Goal: Register for event/course

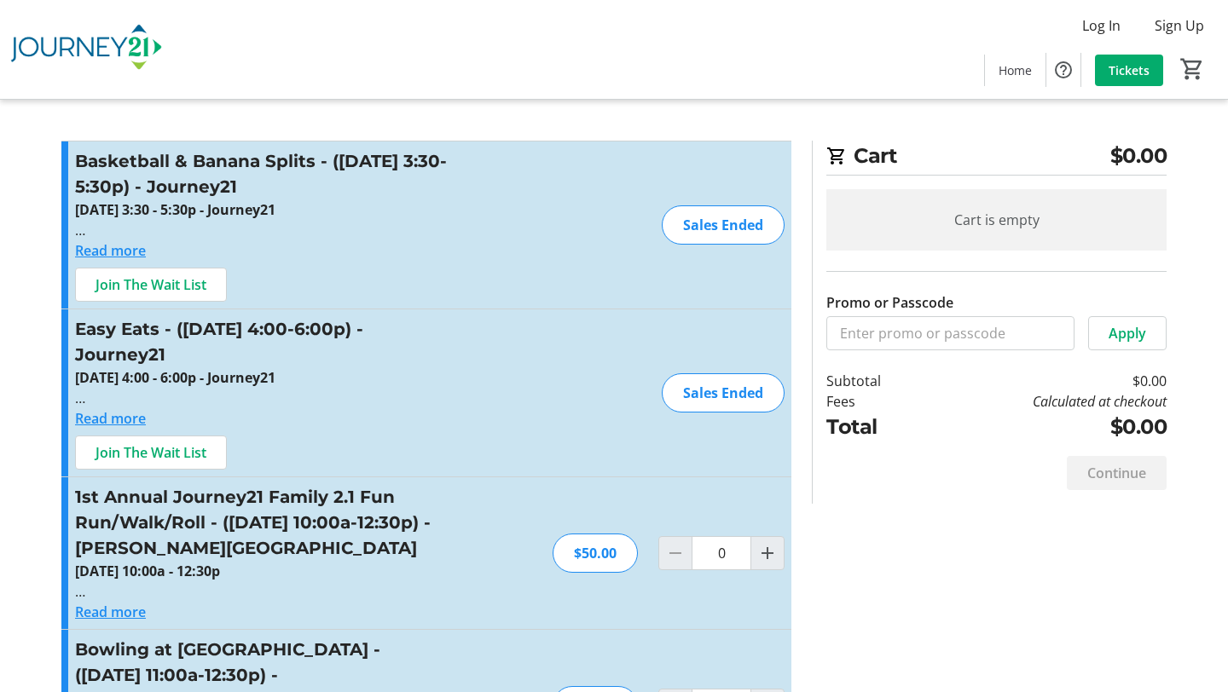
scroll to position [2354, 0]
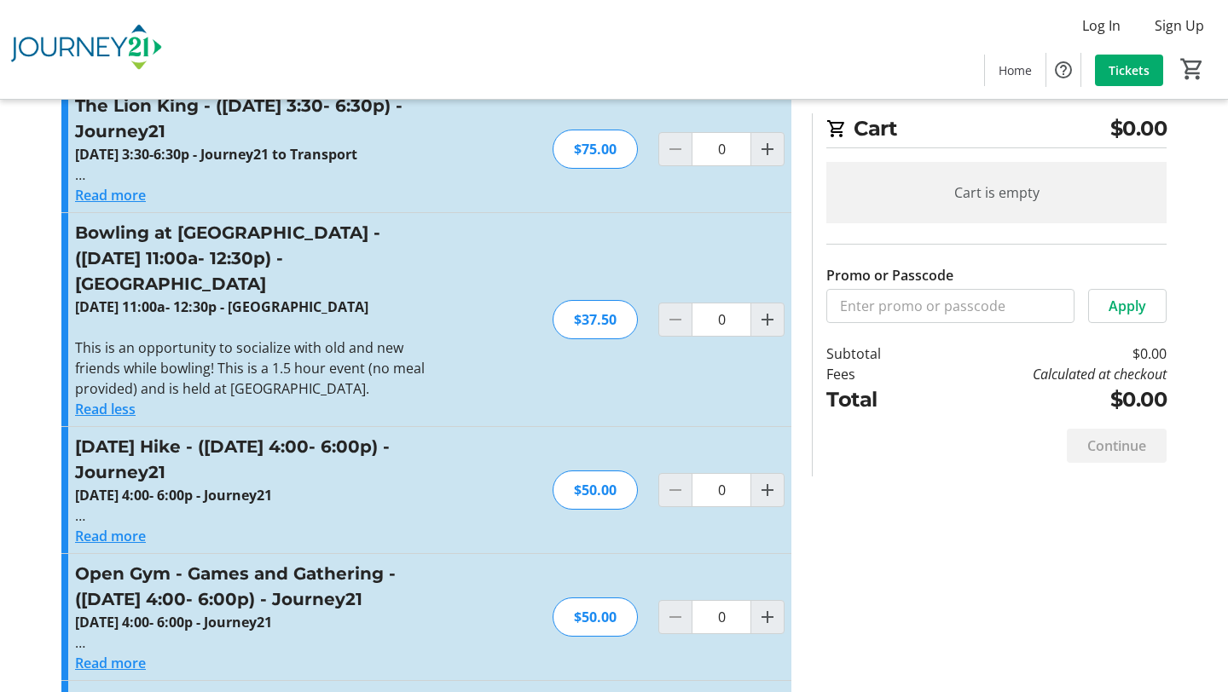
click at [478, 363] on div "Bowling at [GEOGRAPHIC_DATA] - ([DATE] 11:00a- 12:30p) - [GEOGRAPHIC_DATA] [DAT…" at bounding box center [426, 319] width 730 height 213
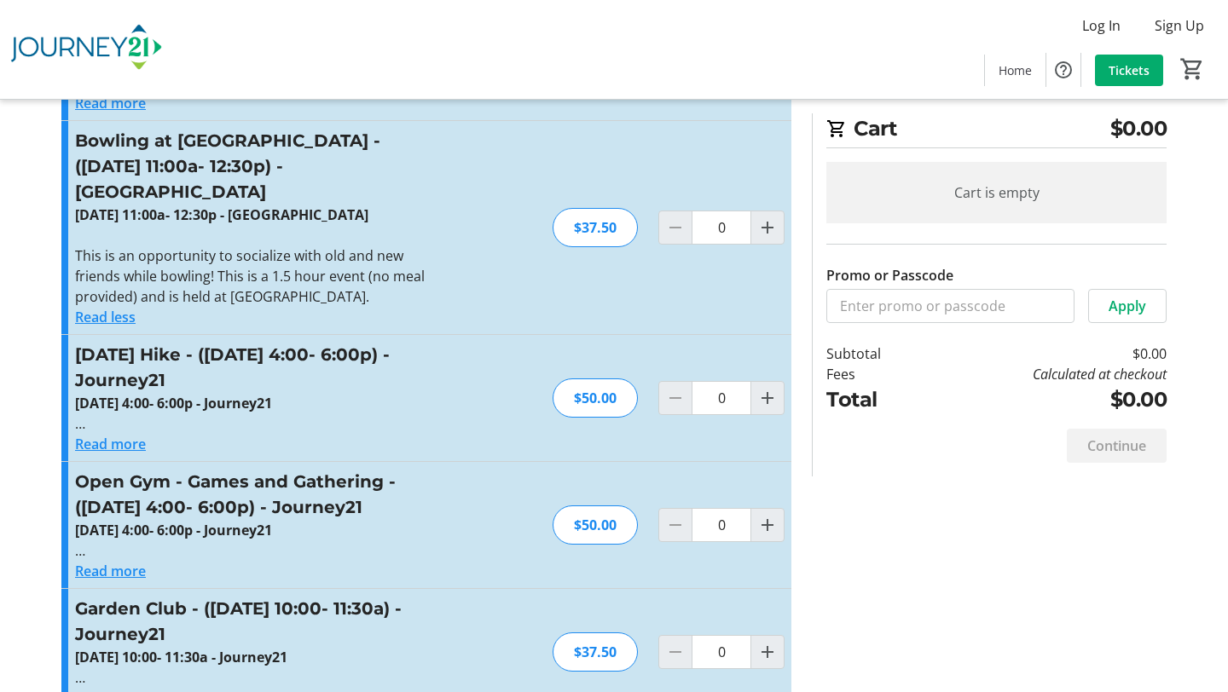
scroll to position [2451, 0]
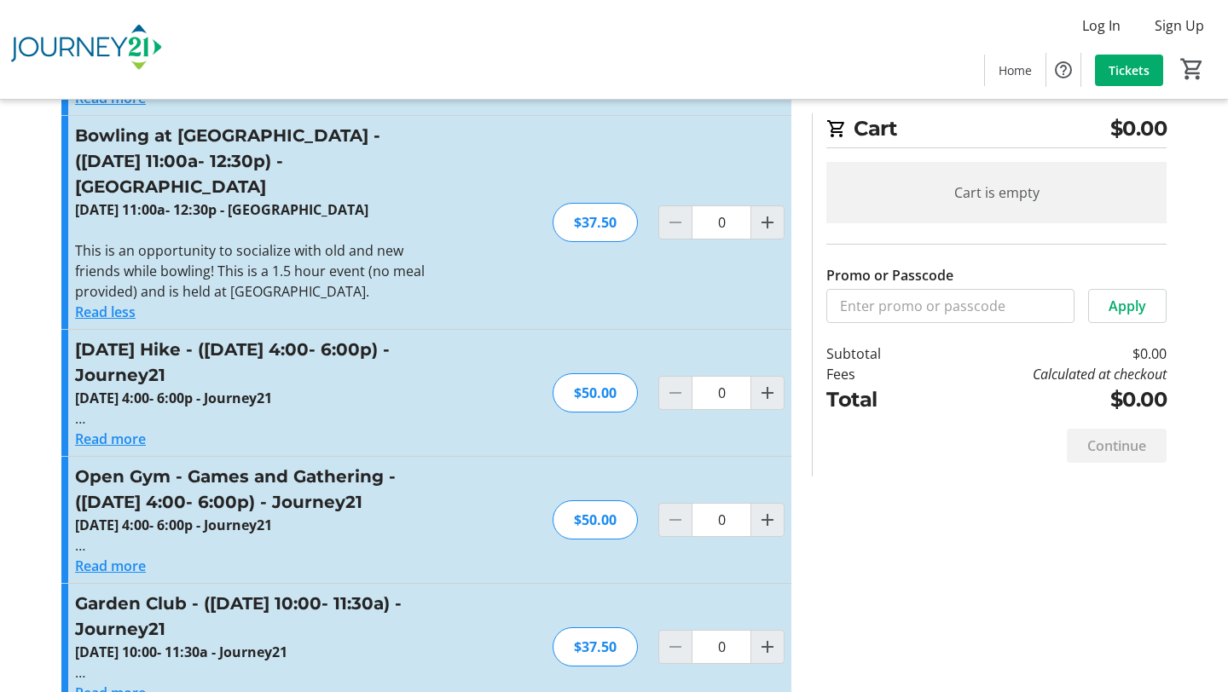
click at [101, 429] on button "Read more" at bounding box center [110, 439] width 71 height 20
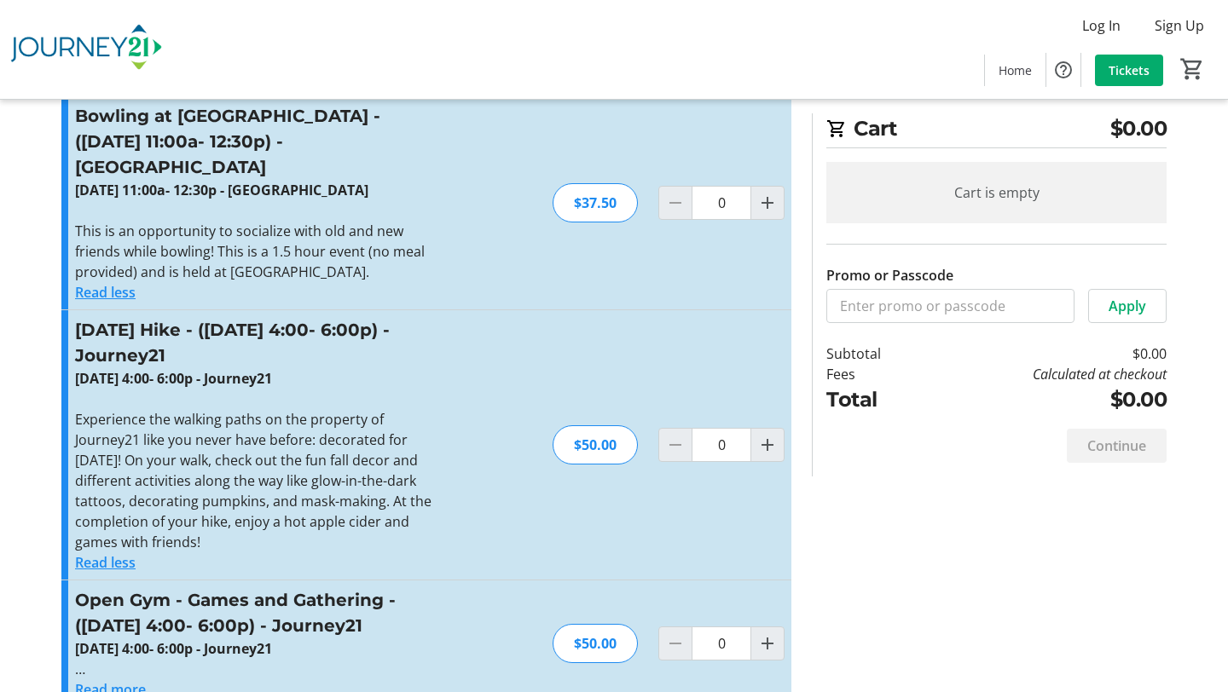
scroll to position [2469, 0]
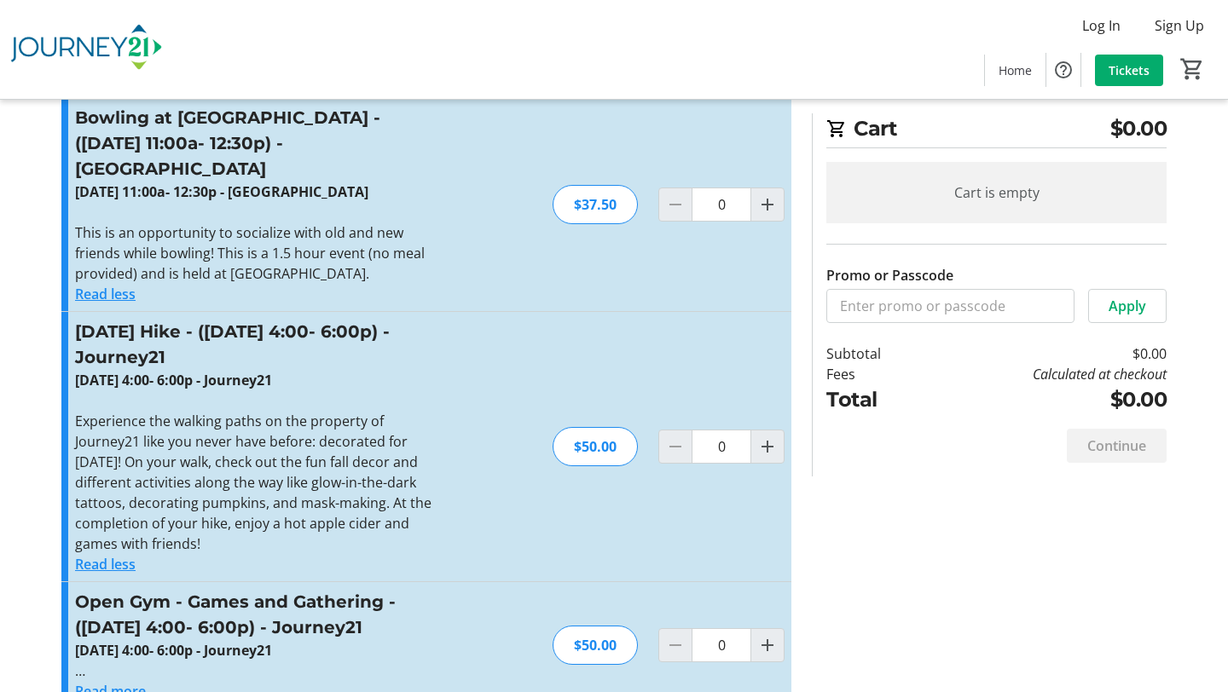
click at [112, 554] on button "Read less" at bounding box center [105, 564] width 61 height 20
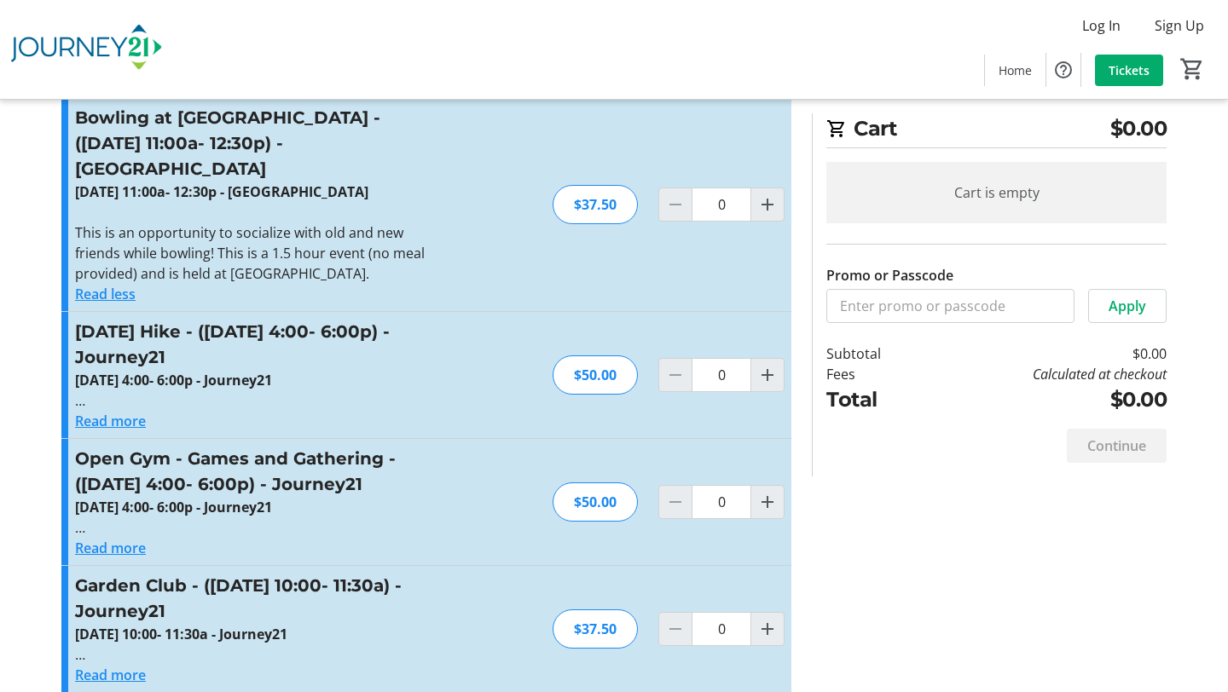
click at [272, 371] on strong "[DATE] 4:00- 6:00p - Journey21" at bounding box center [173, 380] width 197 height 19
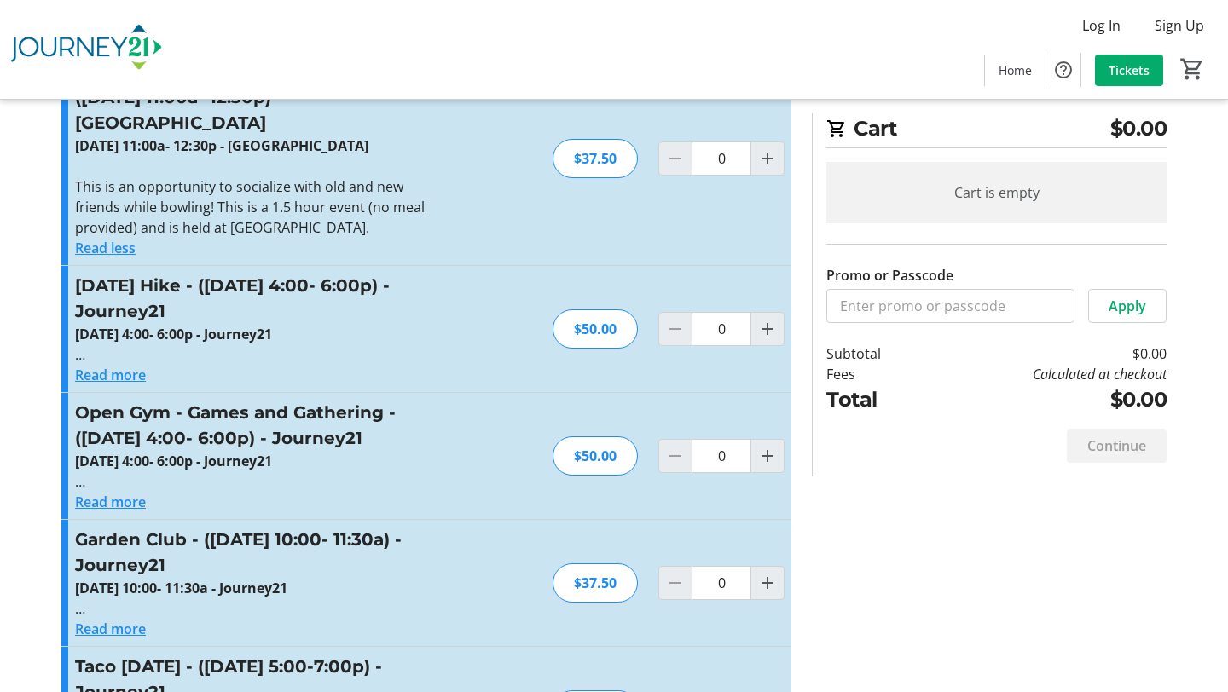
drag, startPoint x: 73, startPoint y: 282, endPoint x: 408, endPoint y: 292, distance: 335.2
click at [408, 292] on div "[DATE] Hike - ([DATE] 4:00- 6:00p) - Journey21 [DATE] 4:00- 6:00p - Journey21 E…" at bounding box center [426, 329] width 730 height 126
copy strong "[DATE] 4:00- 6:00p - Journey21"
click at [130, 365] on button "Read more" at bounding box center [110, 375] width 71 height 20
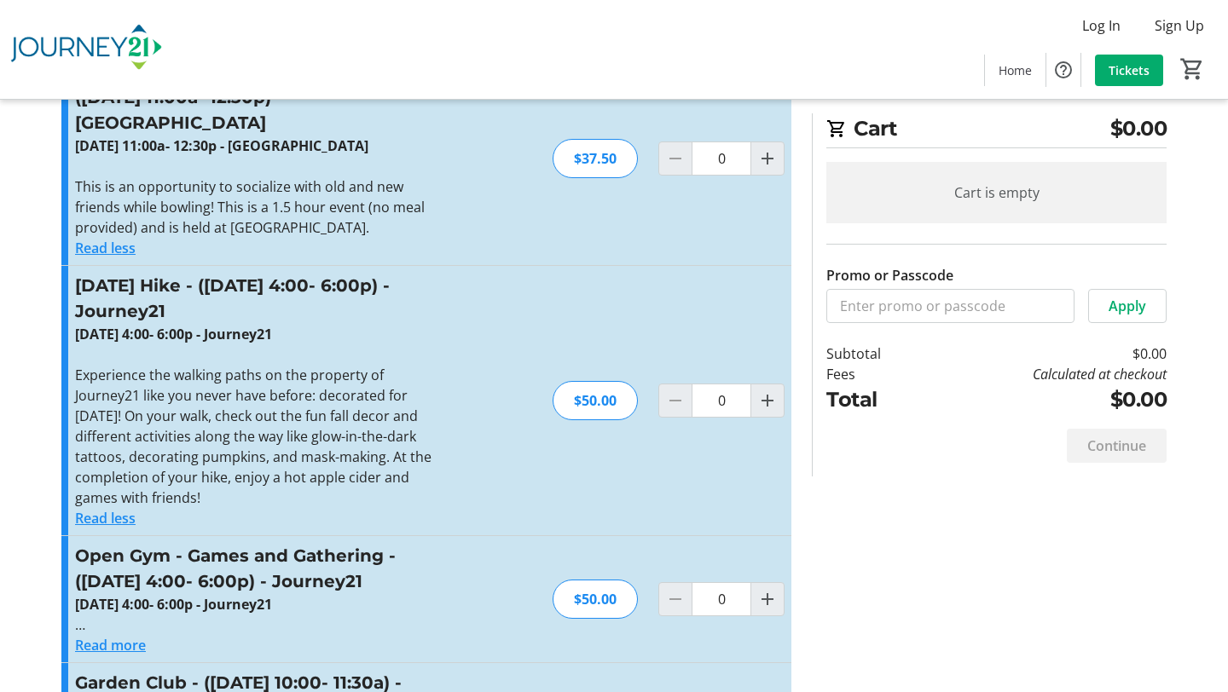
click at [248, 365] on p "Experience the walking paths on the property of Journey21 like you never have b…" at bounding box center [261, 436] width 373 height 143
drag, startPoint x: 72, startPoint y: 325, endPoint x: 217, endPoint y: 442, distance: 186.1
click at [217, 442] on div "[DATE] Hike - ([DATE] 4:00- 6:00p) - Journey21 [DATE] 4:00- 6:00p - Journey21 E…" at bounding box center [426, 400] width 730 height 269
copy p "Experience the walking paths on the property of Journey21 like you never have b…"
click at [593, 294] on div "[DATE] Hike - ([DATE] 4:00- 6:00p) - Journey21 [DATE] 4:00- 6:00p - Journey21 E…" at bounding box center [426, 400] width 730 height 269
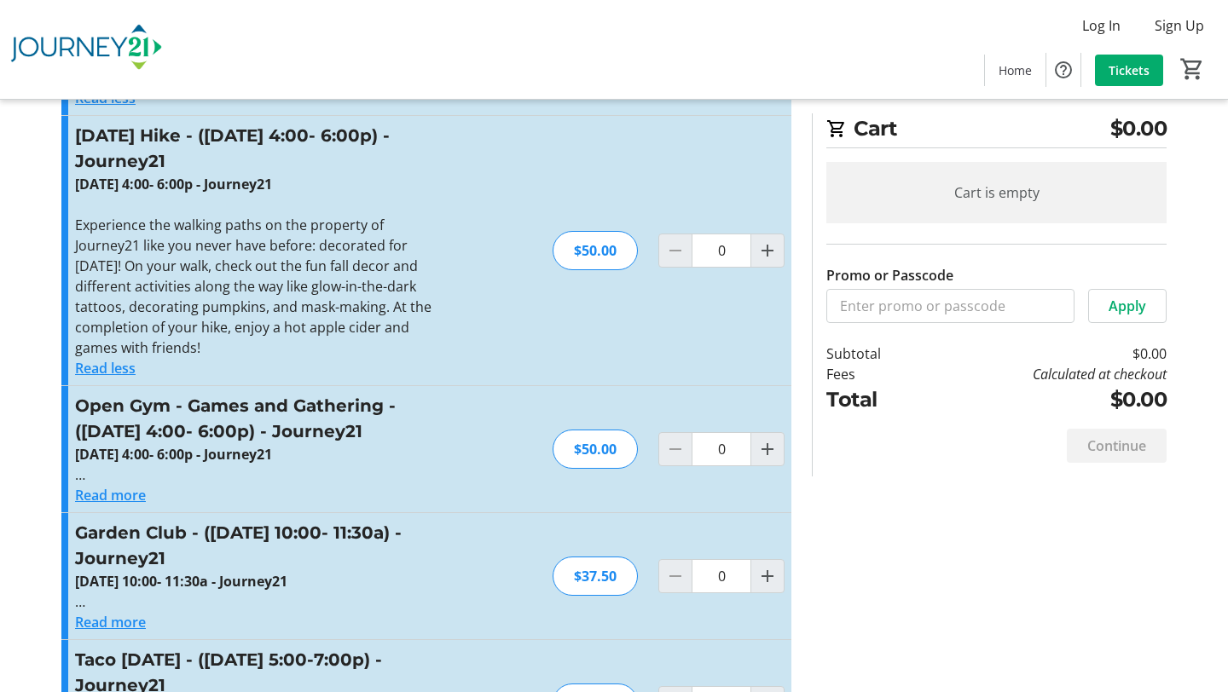
scroll to position [2669, 0]
